Goal: Manage account settings

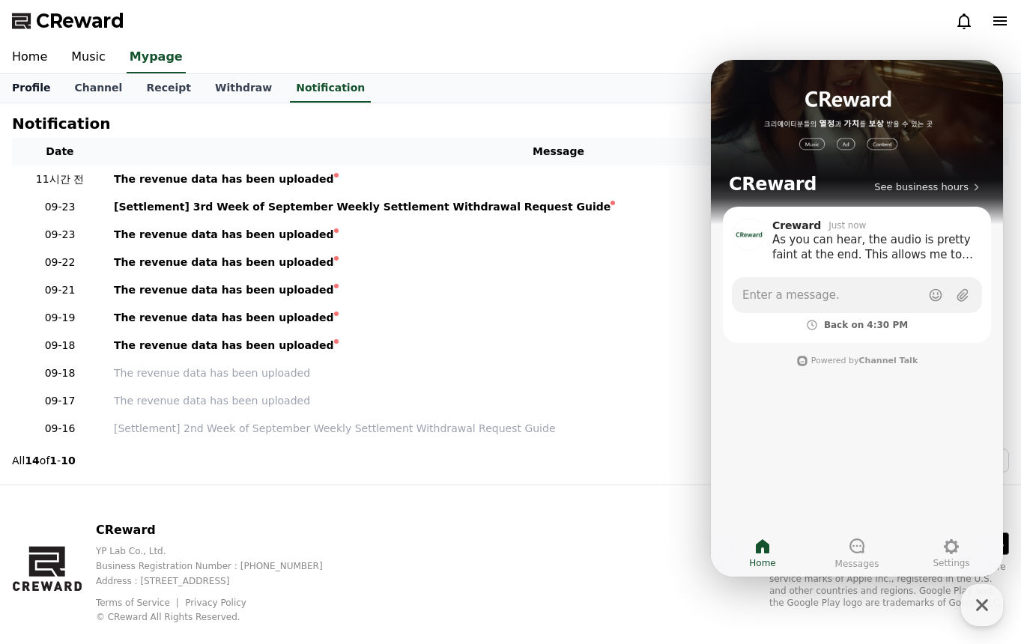
click at [47, 83] on link "Profile" at bounding box center [31, 88] width 62 height 28
click at [28, 54] on link "Home" at bounding box center [29, 57] width 59 height 31
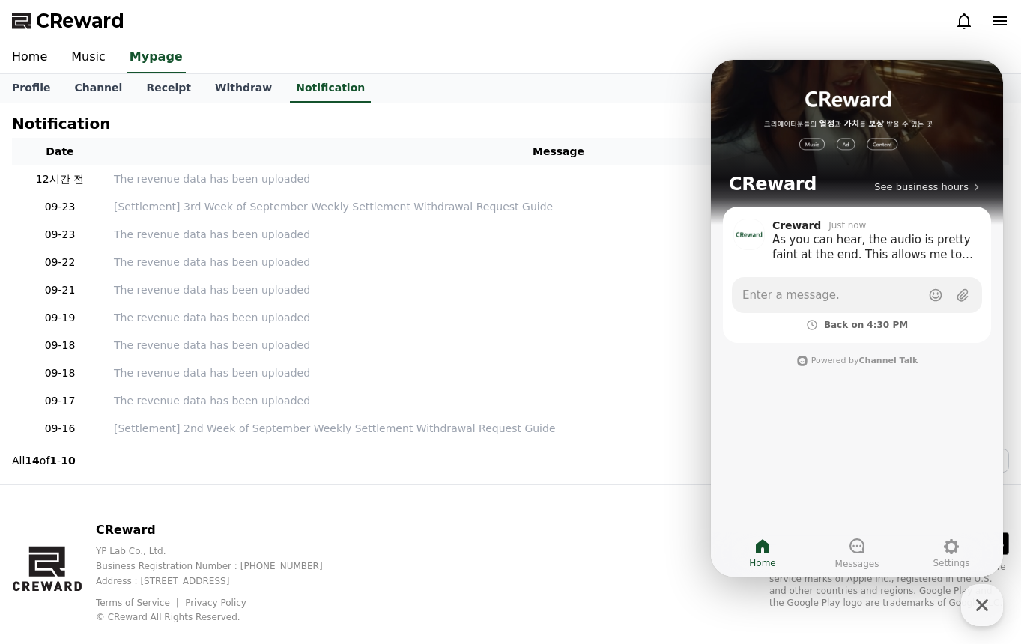
click at [531, 148] on th "Message" at bounding box center [558, 152] width 901 height 28
click at [39, 85] on link "Profile" at bounding box center [31, 88] width 62 height 28
select select "**********"
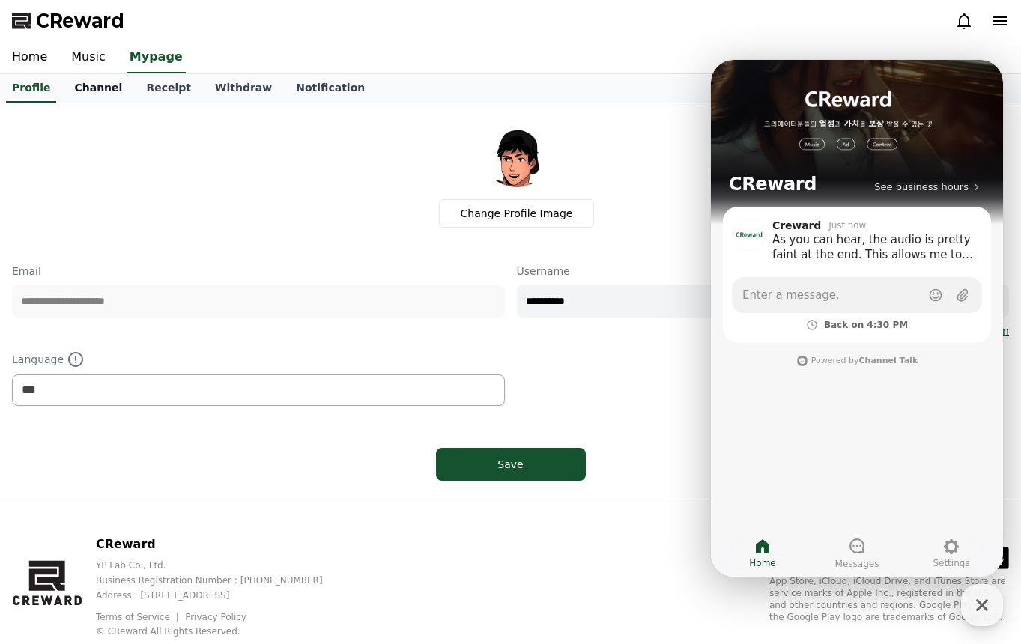
click at [97, 81] on link "Channel" at bounding box center [98, 88] width 72 height 28
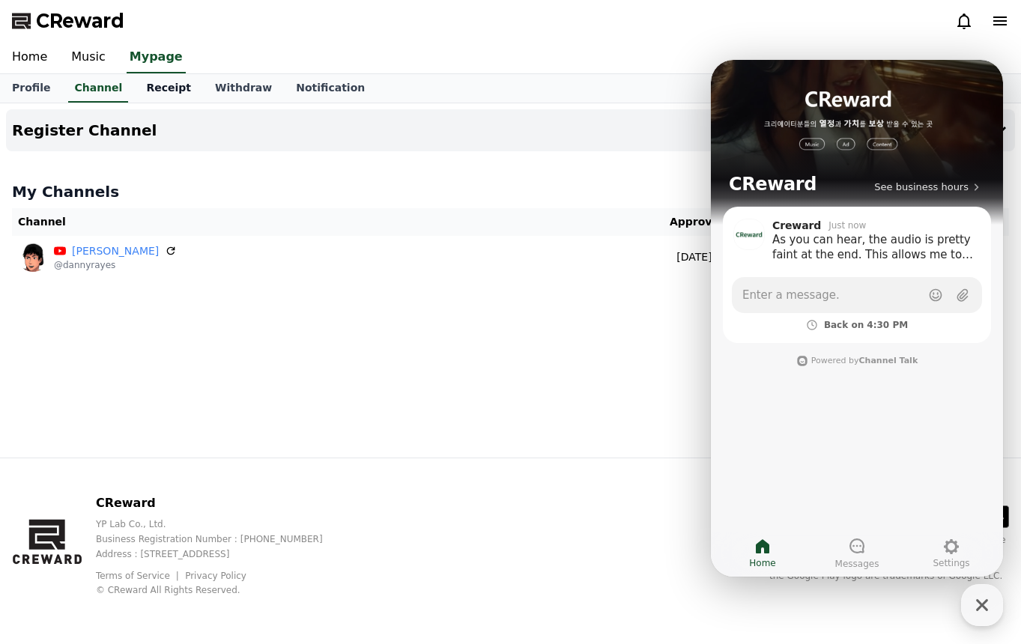
click at [157, 92] on link "Receipt" at bounding box center [168, 88] width 69 height 28
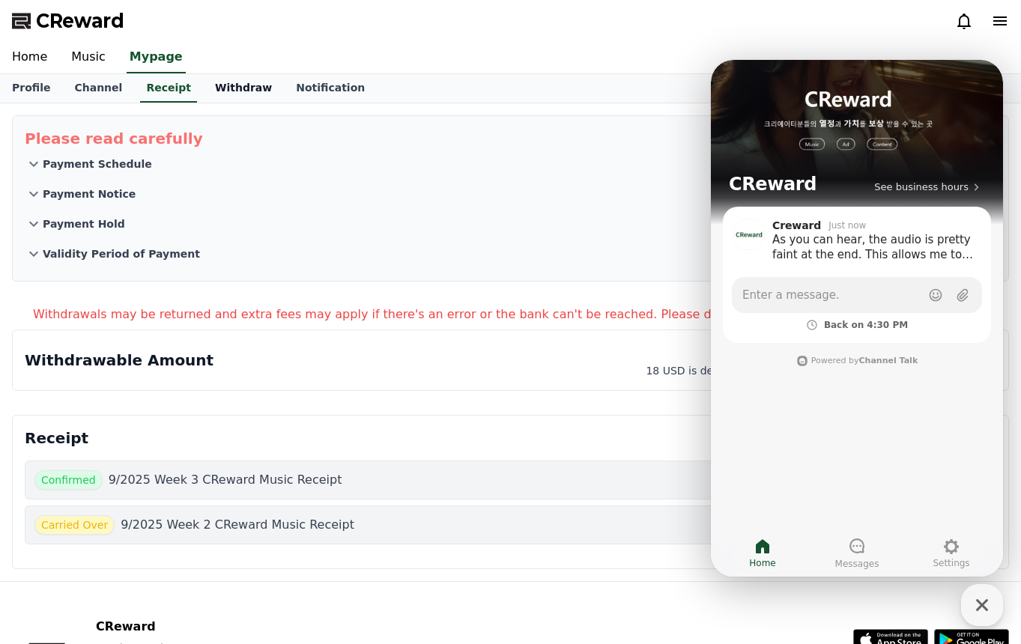
click at [203, 84] on link "Withdraw" at bounding box center [243, 88] width 81 height 28
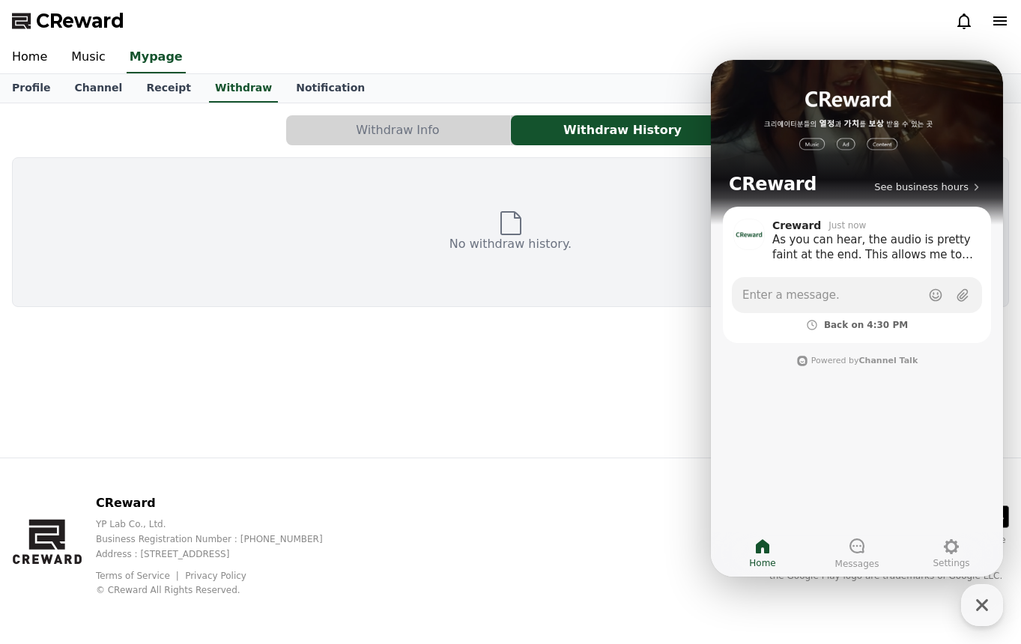
click at [338, 124] on button "Withdraw Info" at bounding box center [398, 130] width 224 height 30
click at [387, 118] on button "Withdraw Info" at bounding box center [398, 130] width 224 height 30
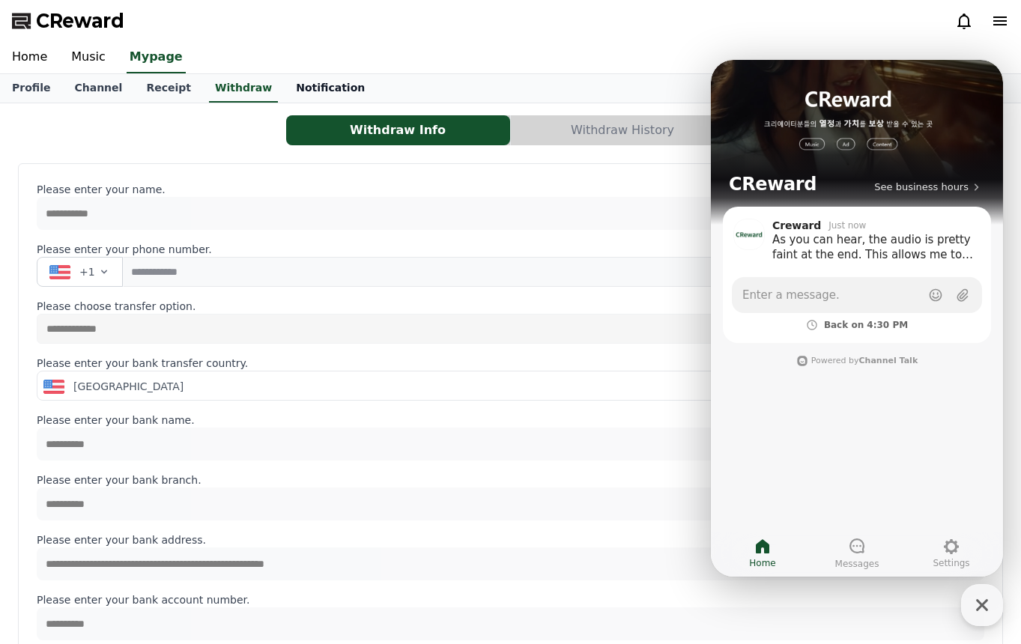
click at [288, 86] on link "Notification" at bounding box center [330, 88] width 93 height 28
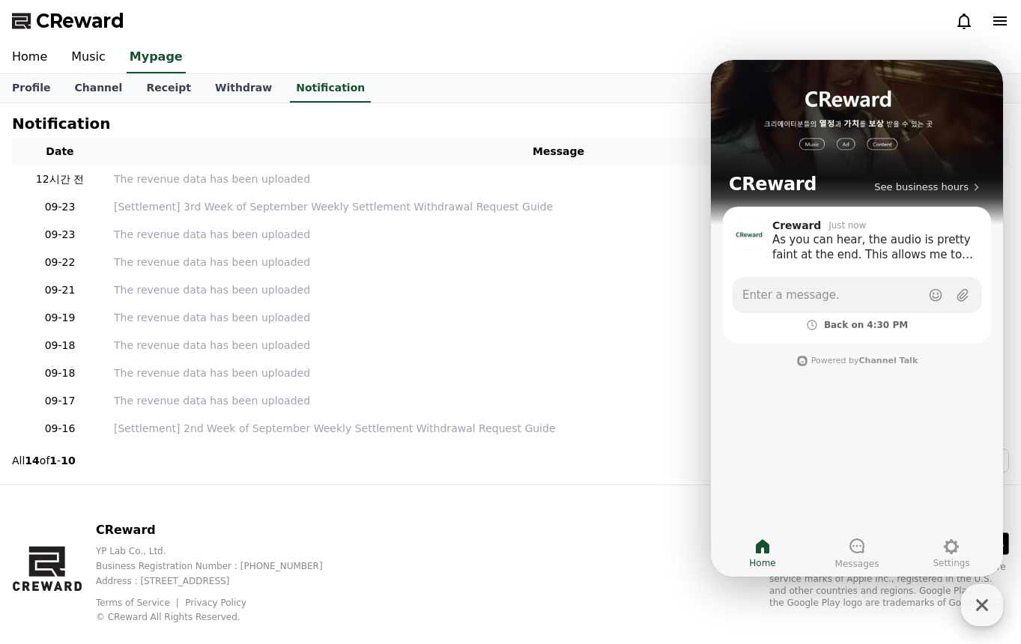
click at [971, 607] on icon "button" at bounding box center [981, 605] width 27 height 27
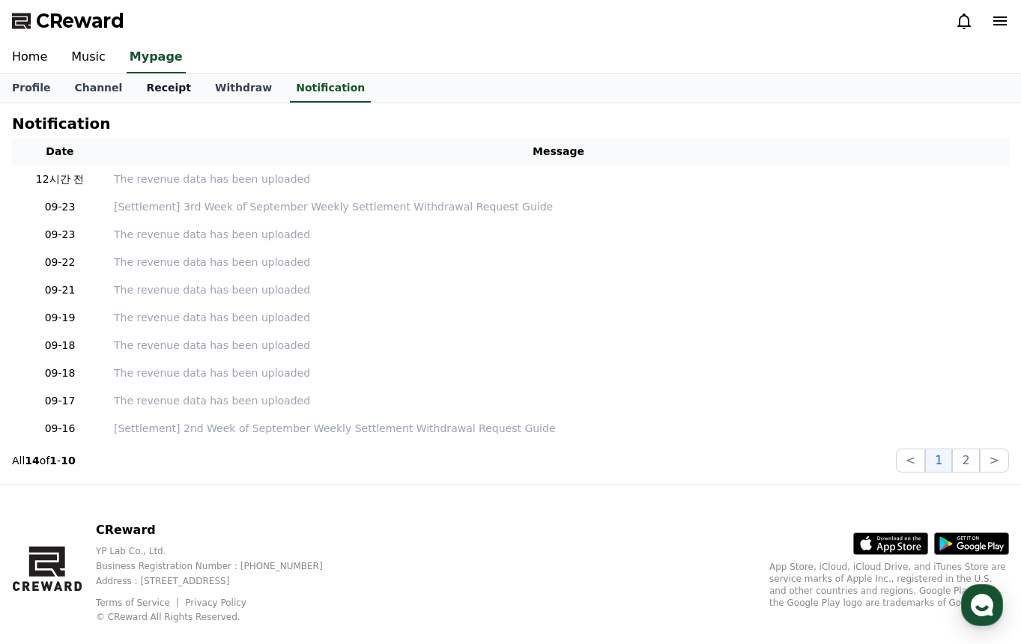
click at [154, 89] on link "Receipt" at bounding box center [168, 88] width 69 height 28
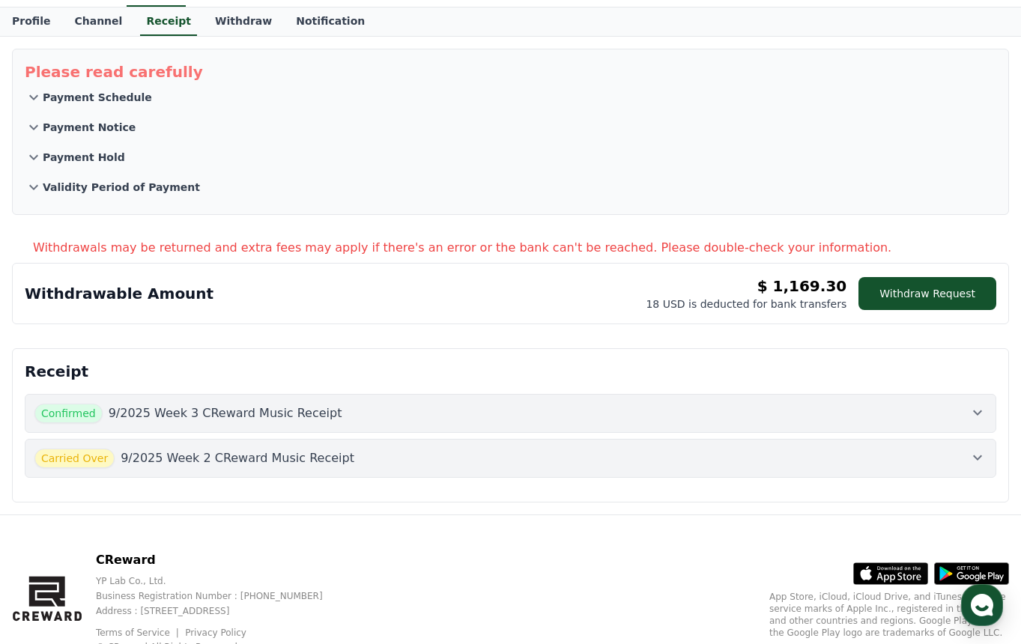
scroll to position [91, 0]
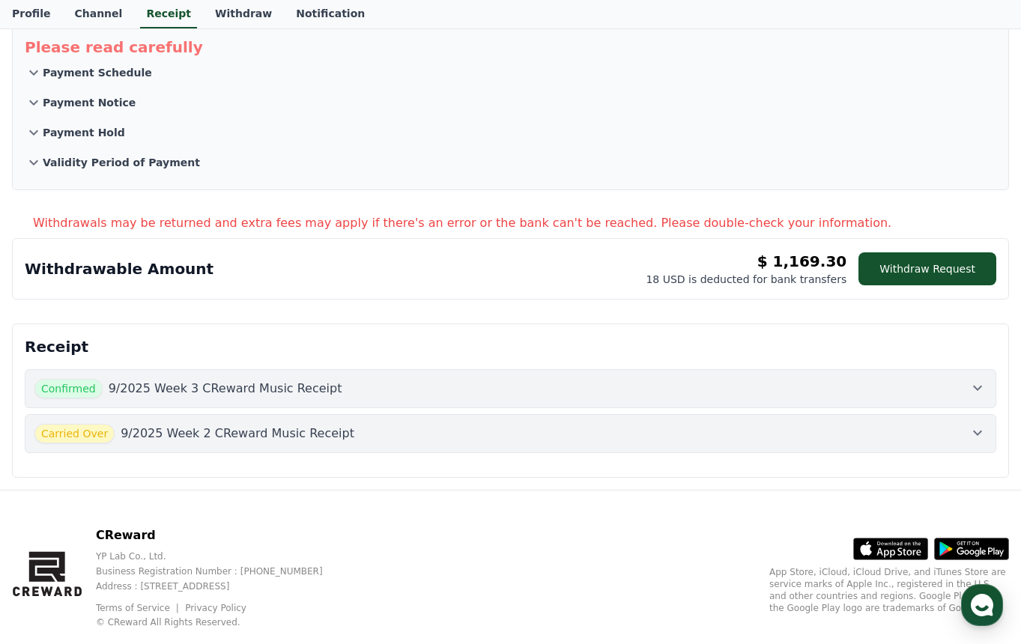
click at [977, 433] on icon at bounding box center [977, 433] width 9 height 5
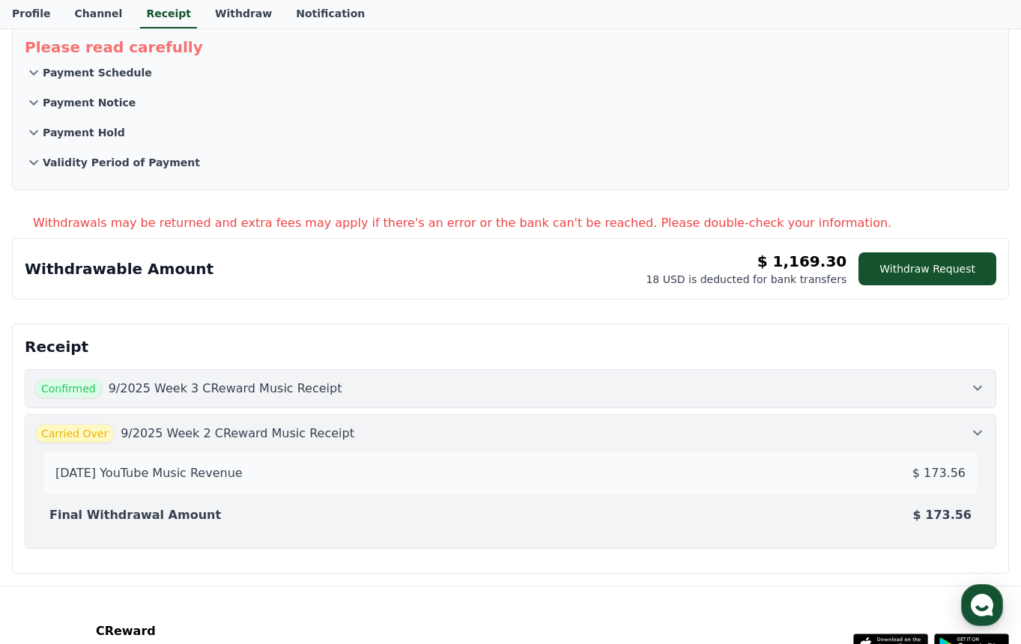
click at [977, 433] on icon at bounding box center [977, 433] width 9 height 5
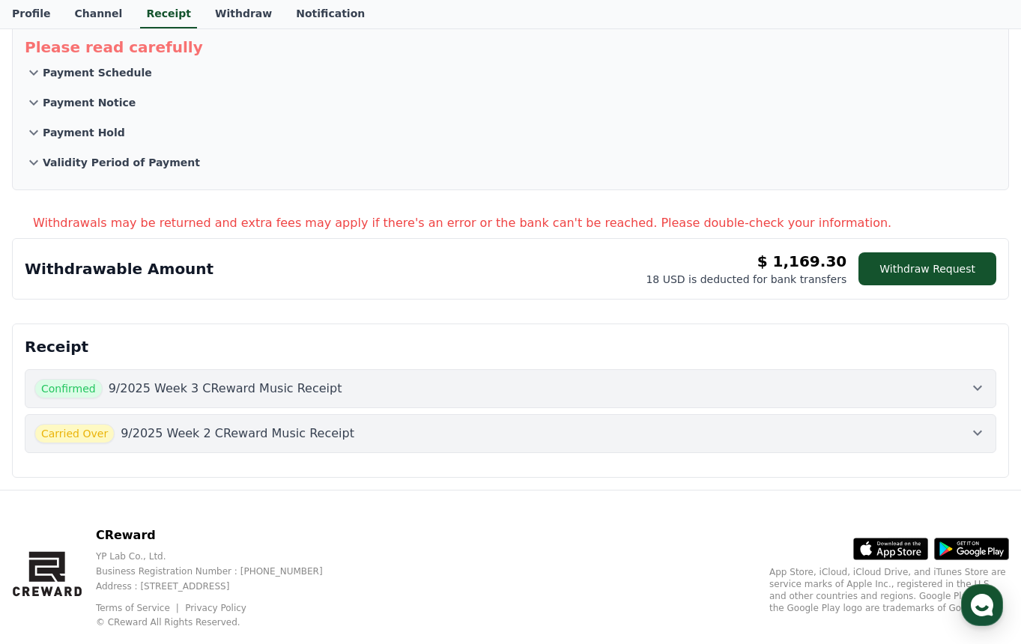
click at [980, 429] on icon at bounding box center [977, 433] width 18 height 18
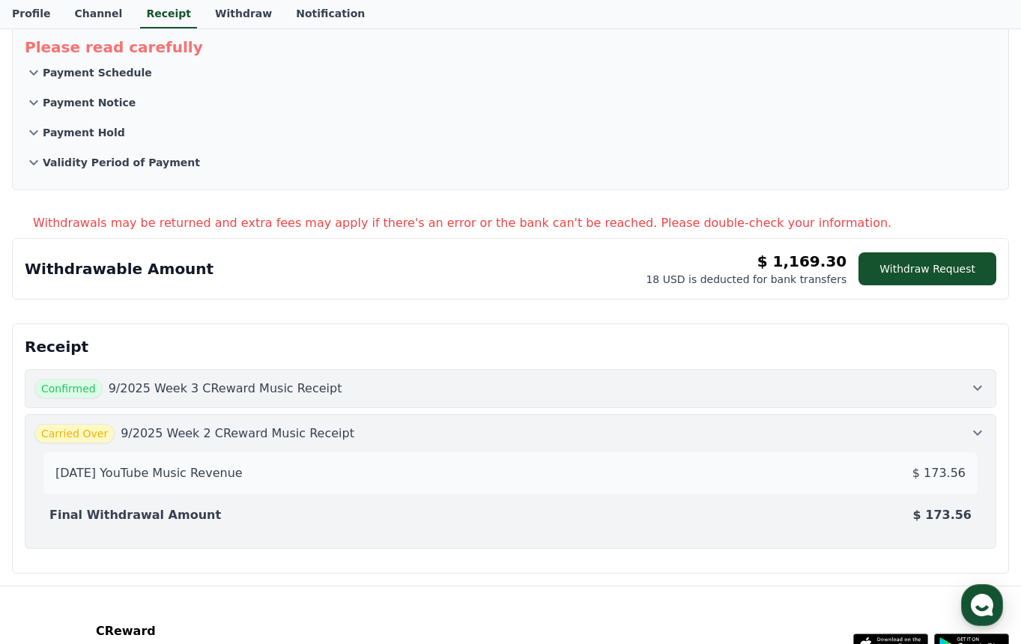
click at [982, 395] on icon at bounding box center [977, 388] width 18 height 18
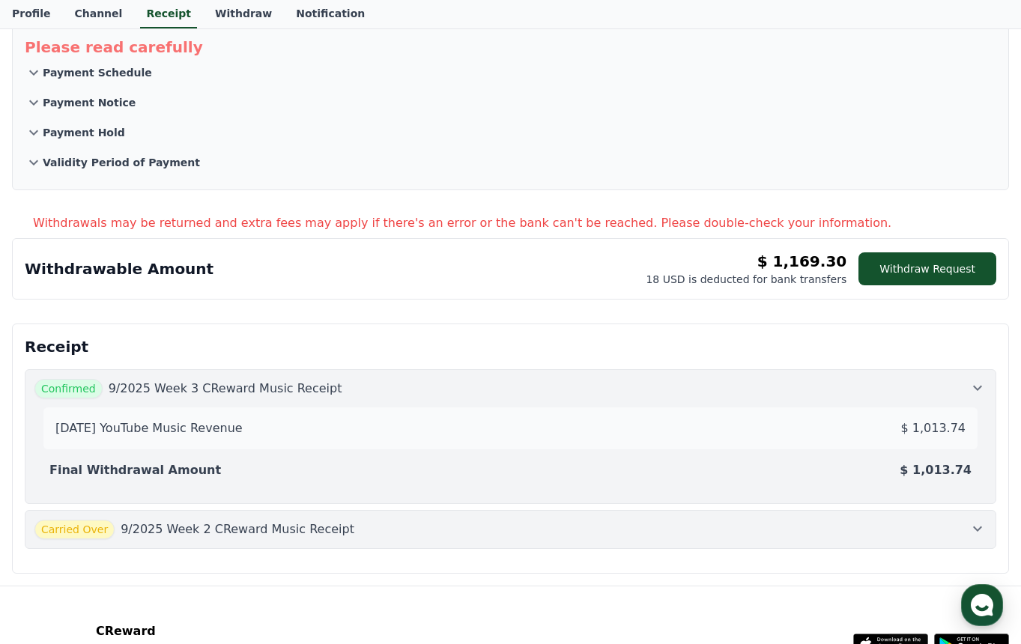
click at [982, 395] on icon at bounding box center [977, 388] width 18 height 18
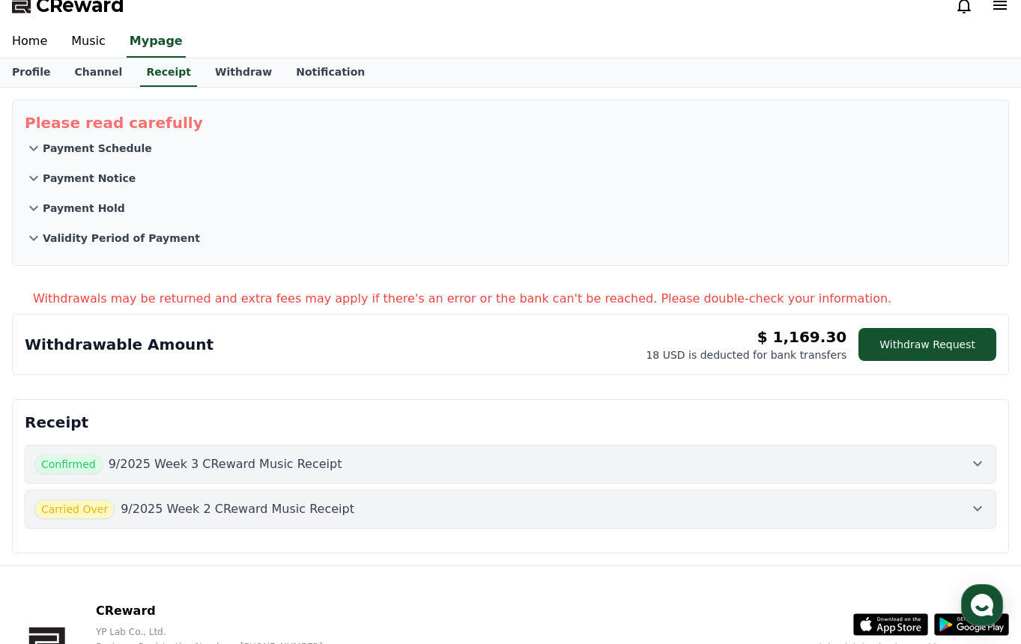
scroll to position [0, 0]
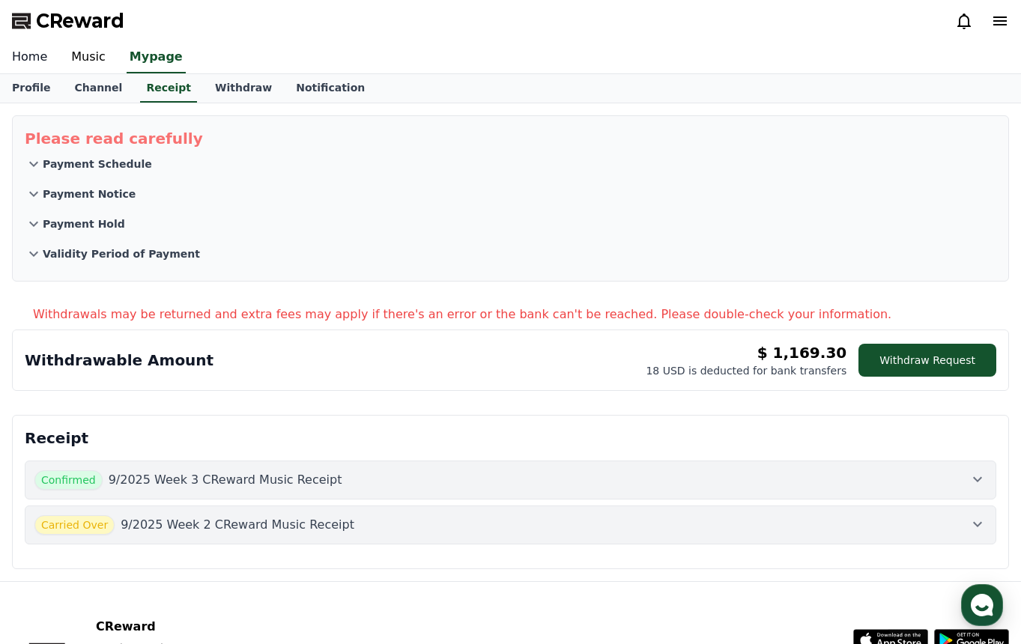
click at [29, 54] on link "Home" at bounding box center [29, 57] width 59 height 31
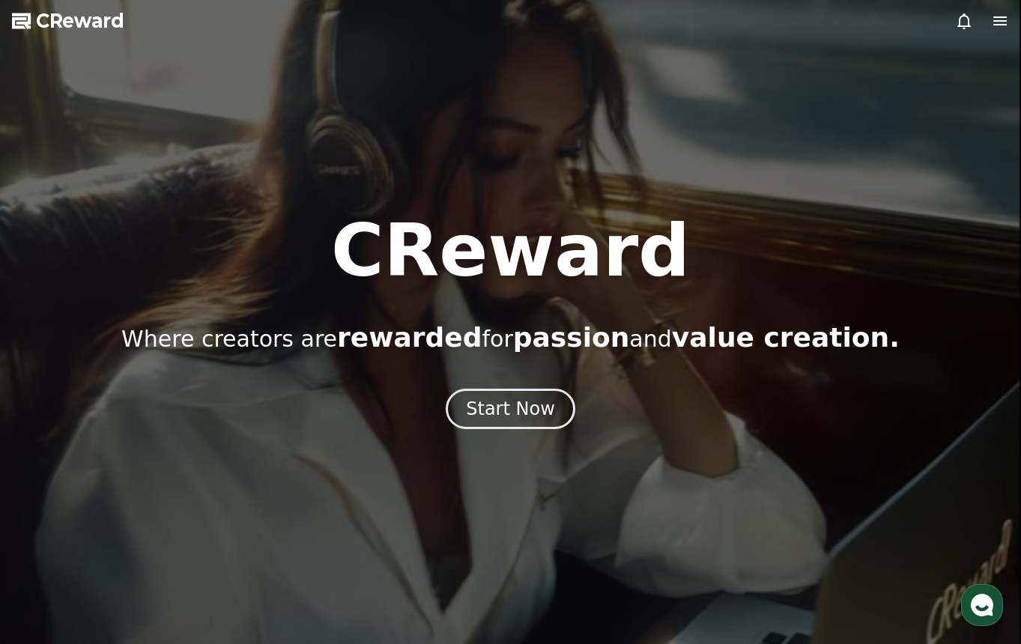
click at [50, 22] on span "CReward" at bounding box center [80, 21] width 88 height 24
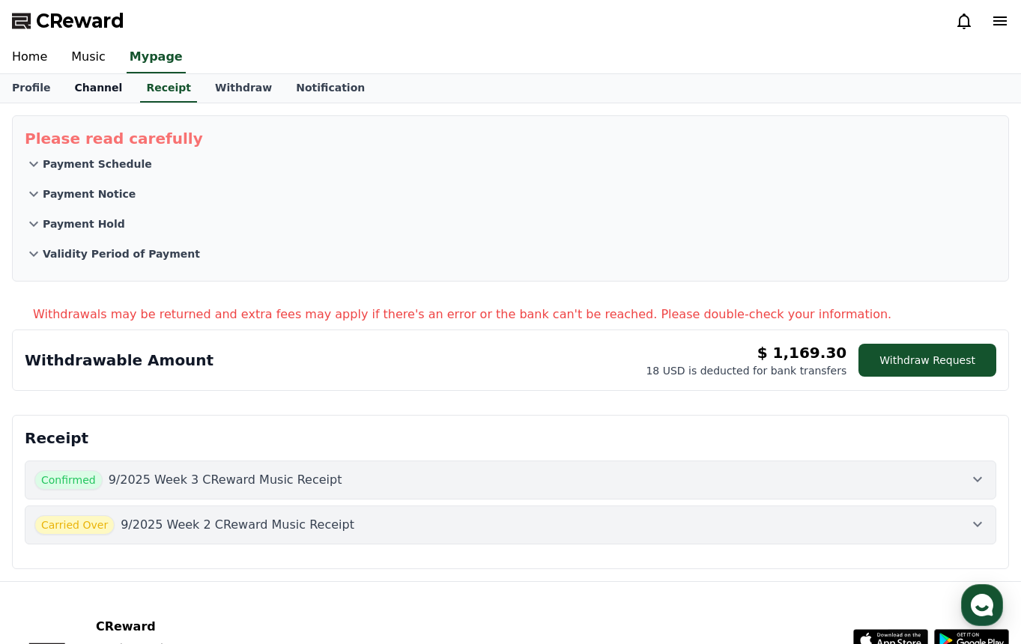
click at [88, 85] on link "Channel" at bounding box center [98, 88] width 72 height 28
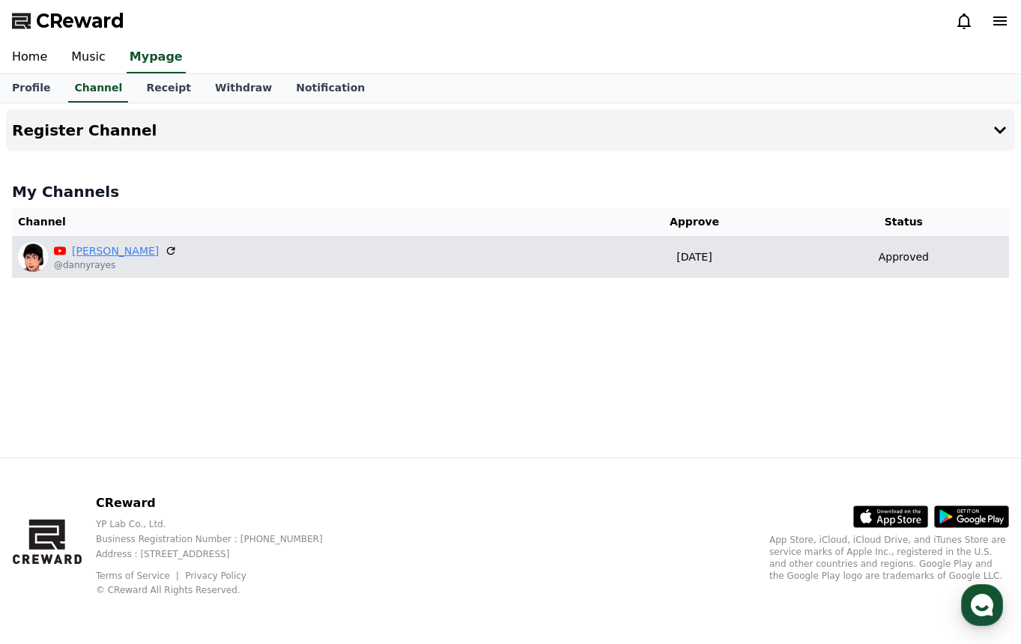
click at [100, 252] on link "[PERSON_NAME]" at bounding box center [115, 251] width 87 height 16
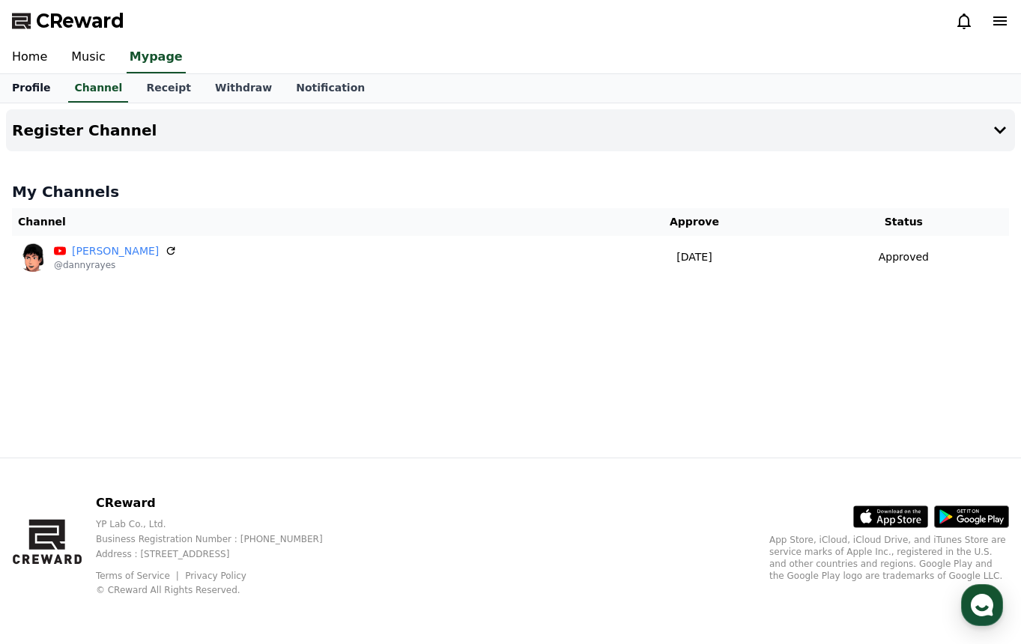
click at [22, 87] on link "Profile" at bounding box center [31, 88] width 62 height 28
select select "**********"
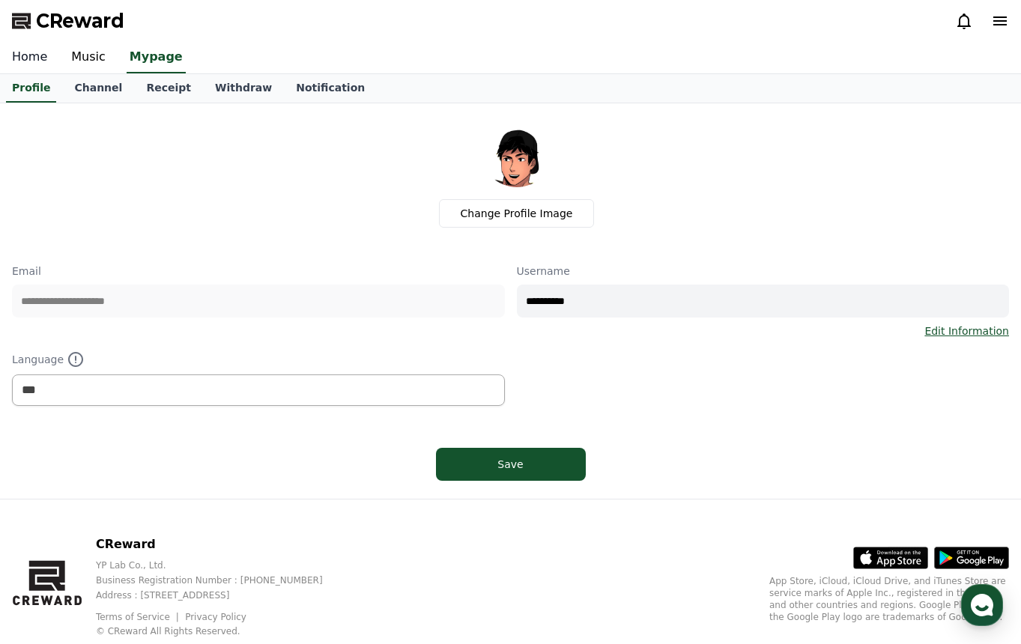
click at [37, 66] on link "Home" at bounding box center [29, 57] width 59 height 31
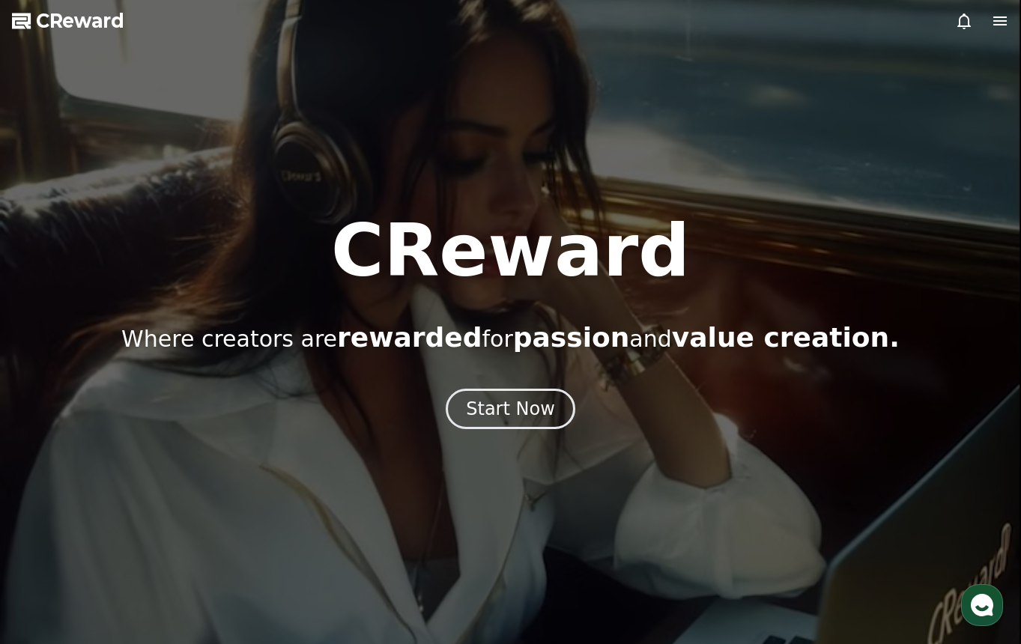
select select "**********"
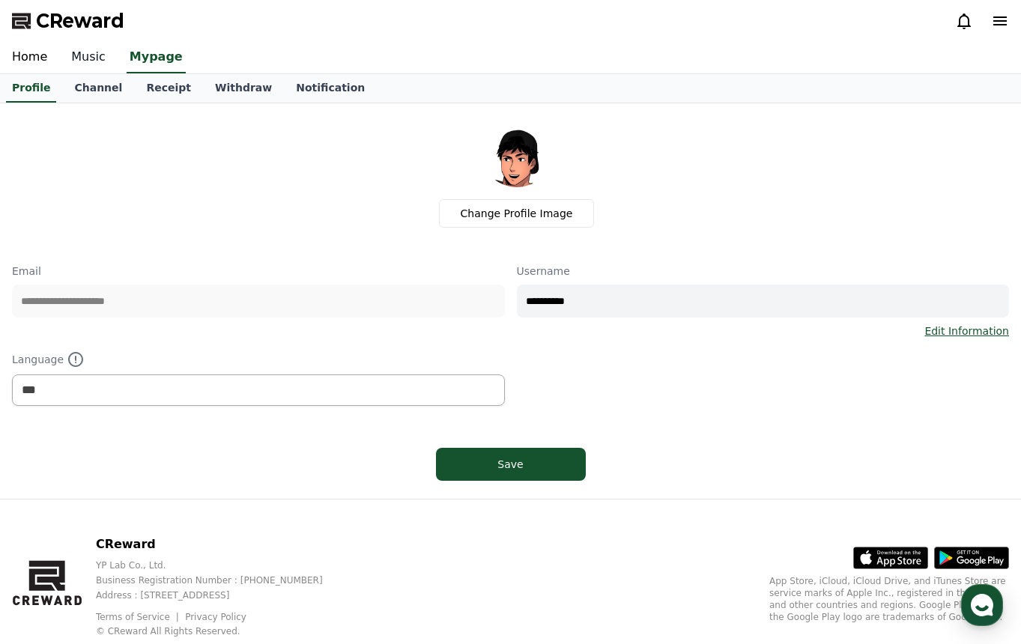
click at [90, 58] on link "Music" at bounding box center [88, 57] width 58 height 31
